Goal: Task Accomplishment & Management: Manage account settings

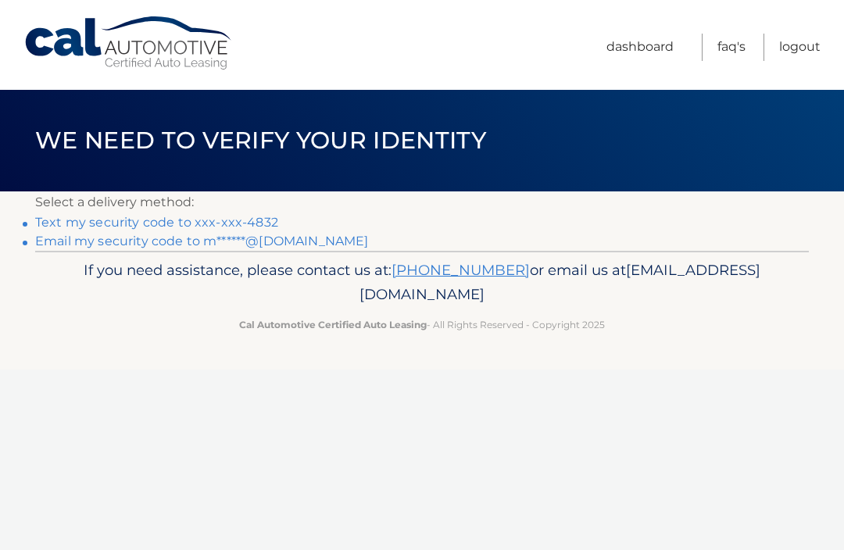
click at [182, 215] on link "Text my security code to xxx-xxx-4832" at bounding box center [156, 222] width 243 height 15
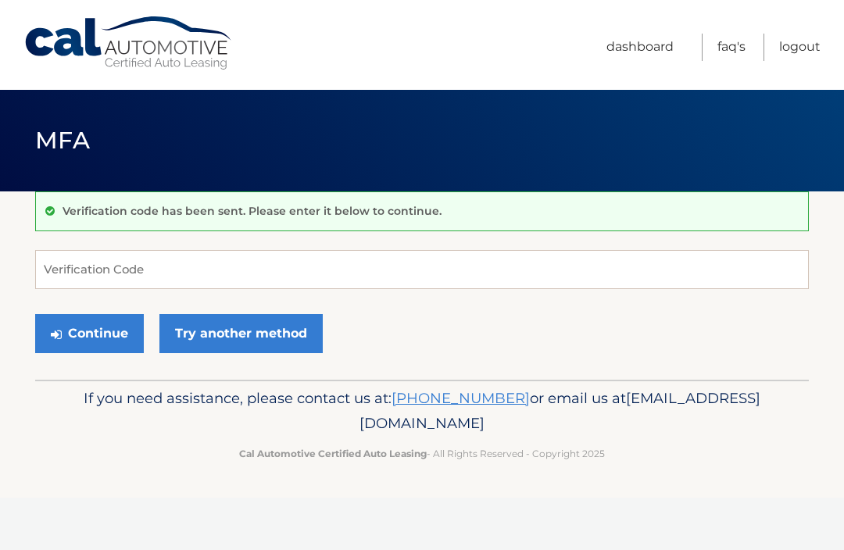
click at [243, 227] on div "Verification code has been sent. Please enter it below to continue." at bounding box center [422, 211] width 774 height 40
click at [231, 265] on input "Verification Code" at bounding box center [422, 269] width 774 height 39
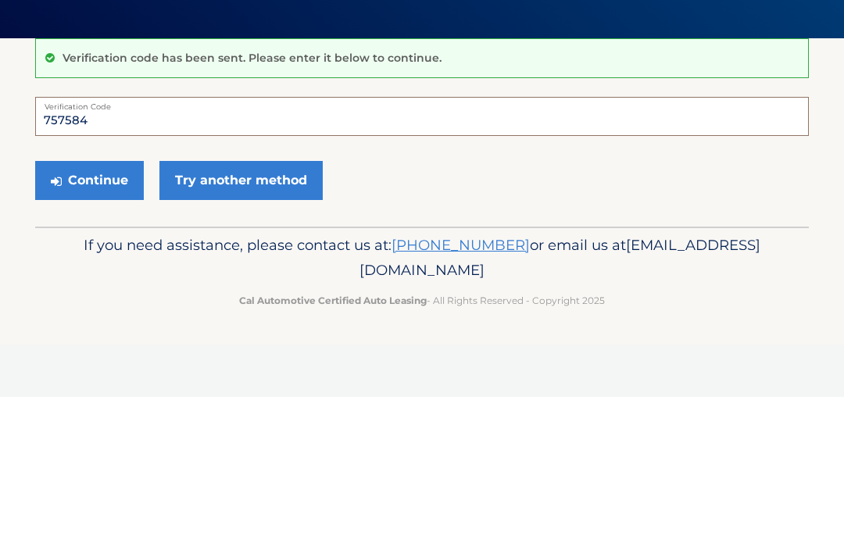
type input "757584"
click at [103, 314] on button "Continue" at bounding box center [89, 333] width 109 height 39
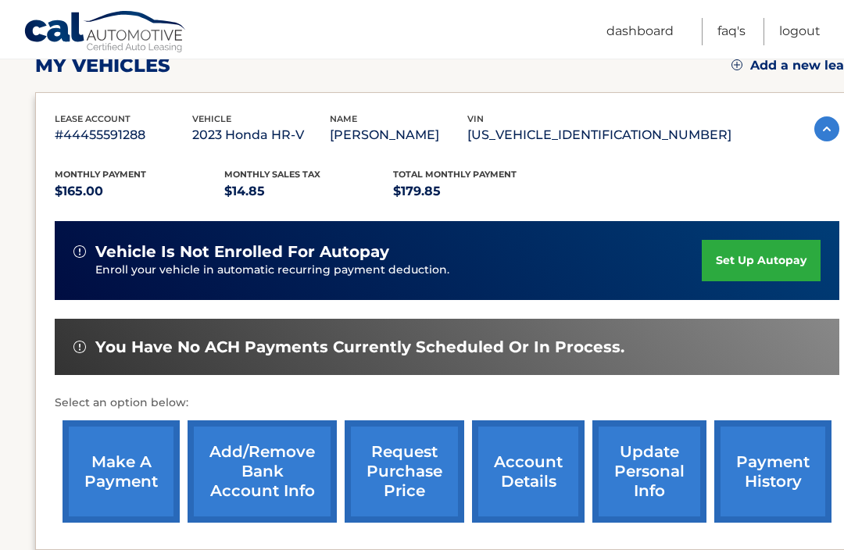
scroll to position [232, 0]
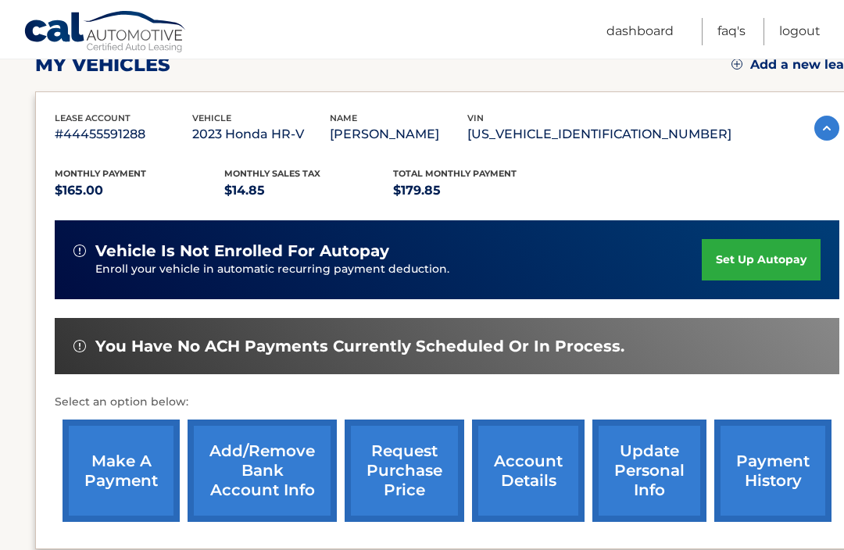
click at [126, 462] on link "make a payment" at bounding box center [121, 471] width 117 height 102
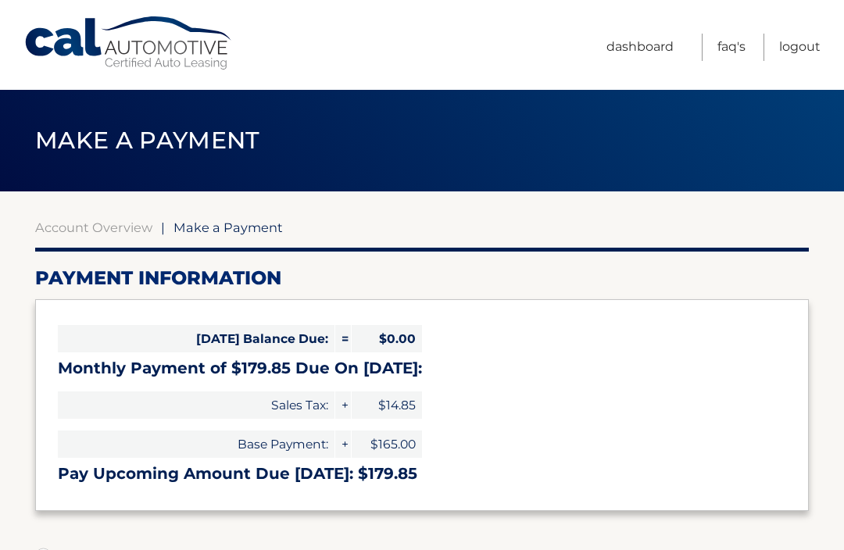
select select "MTIxMGVkYTMtZWFiOC00NDc1LTkxZDgtYzc0MmNmYmFiN2Nm"
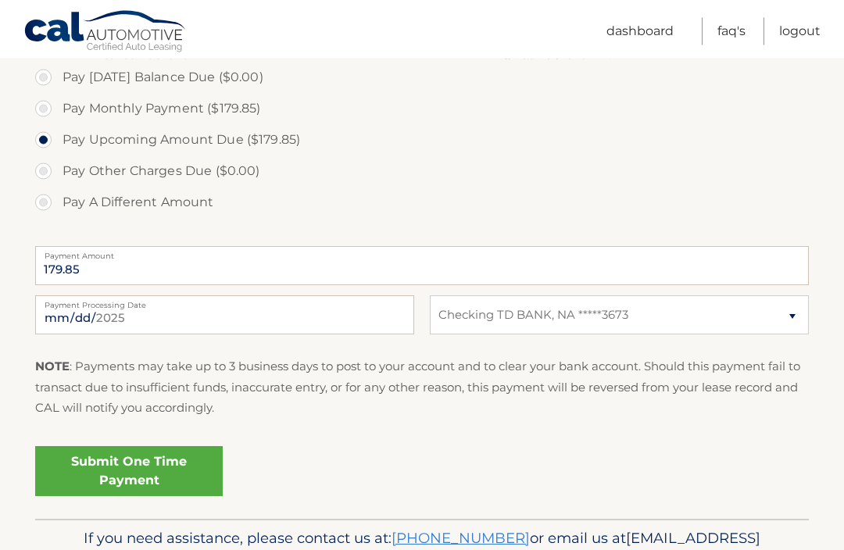
scroll to position [479, 0]
click at [123, 462] on link "Submit One Time Payment" at bounding box center [129, 471] width 188 height 50
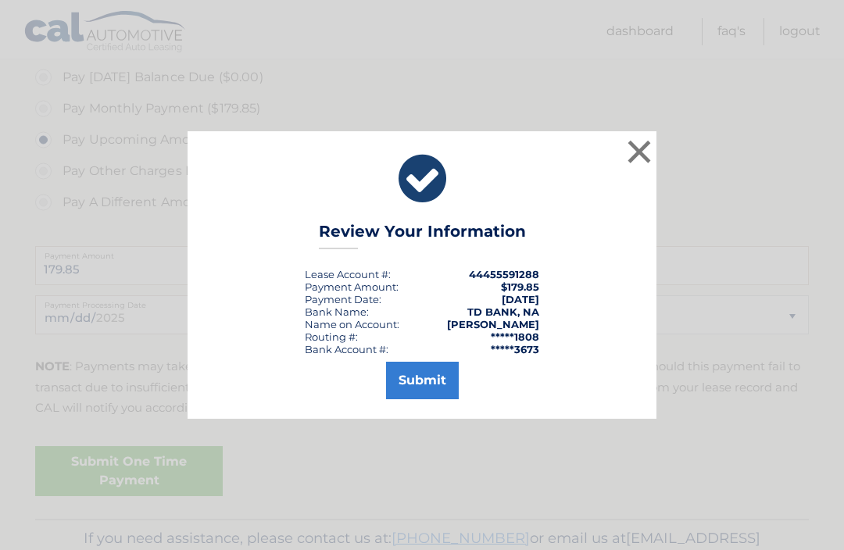
click at [418, 399] on button "Submit" at bounding box center [422, 381] width 73 height 38
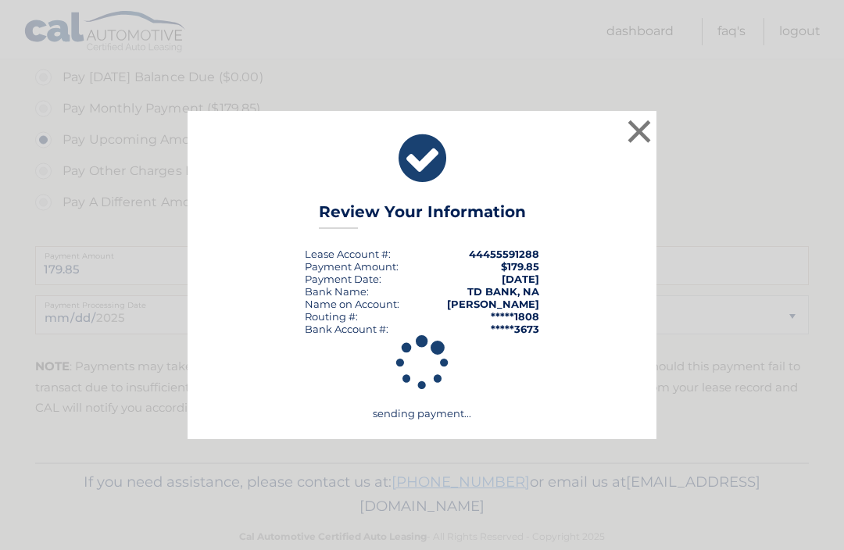
scroll to position [455, 0]
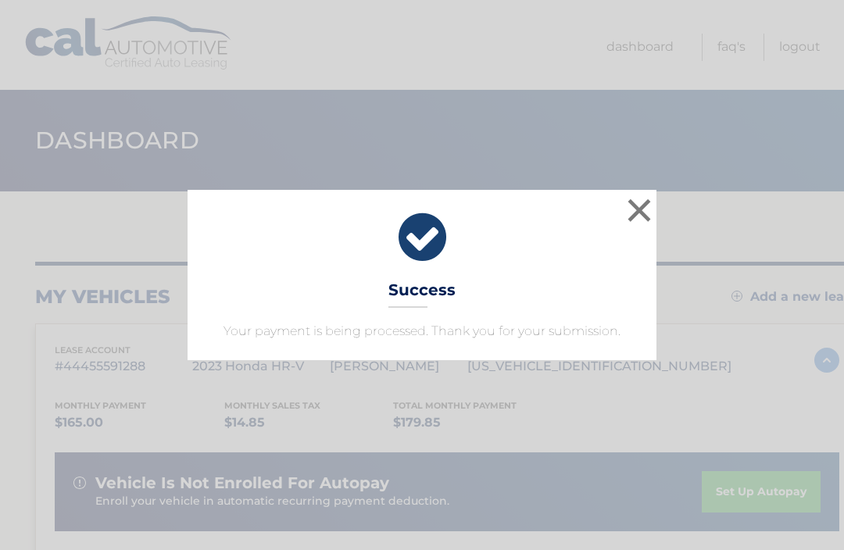
click at [644, 216] on button "×" at bounding box center [639, 210] width 31 height 31
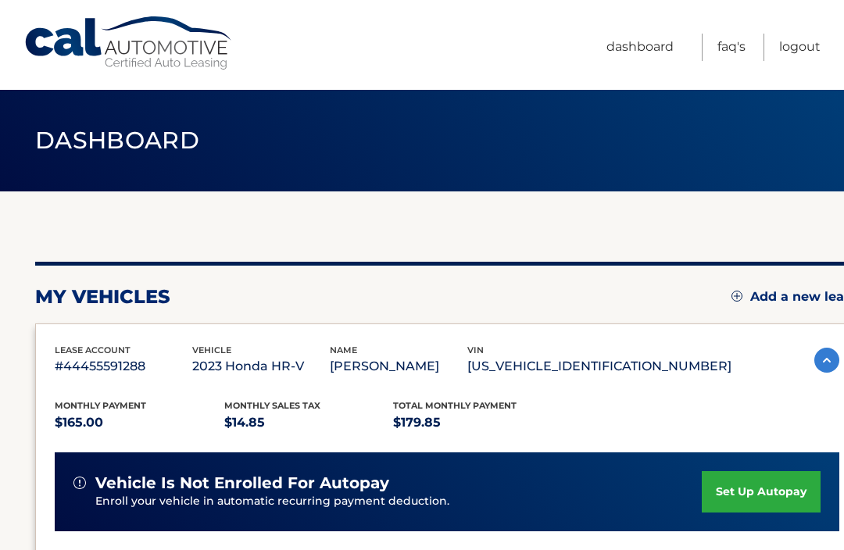
click at [800, 47] on link "Logout" at bounding box center [799, 47] width 41 height 27
